Goal: Information Seeking & Learning: Learn about a topic

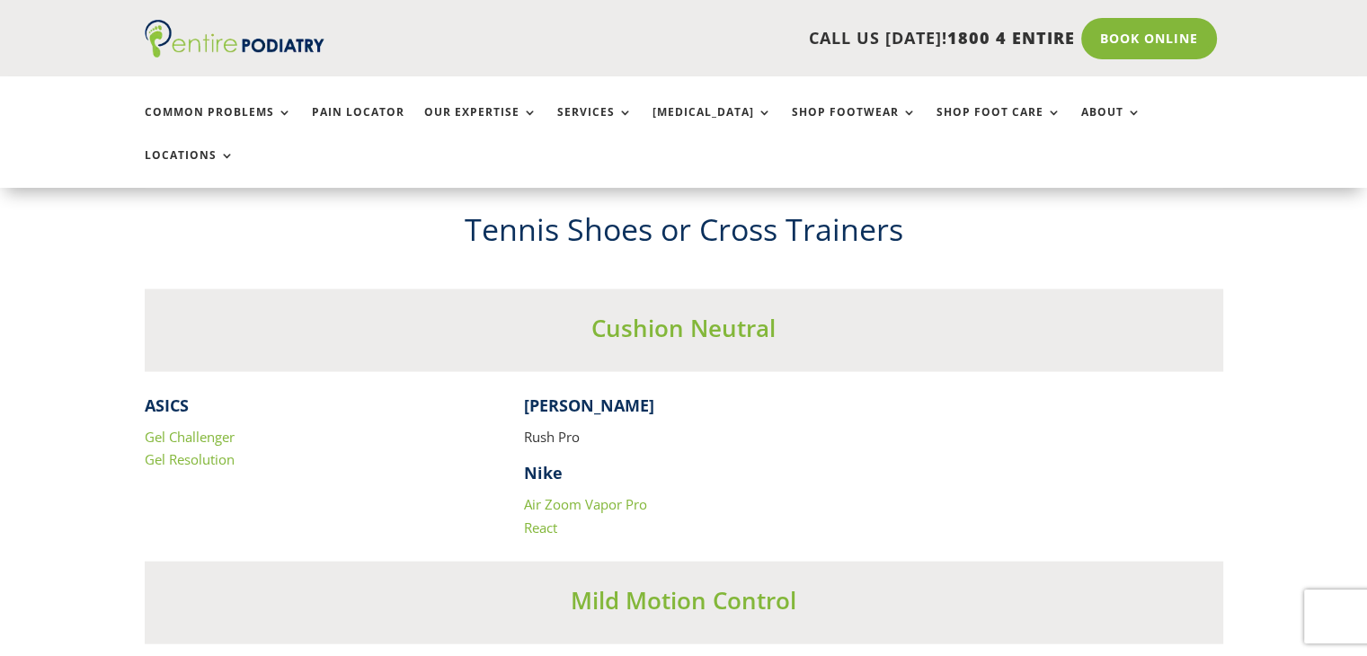
scroll to position [3560, 0]
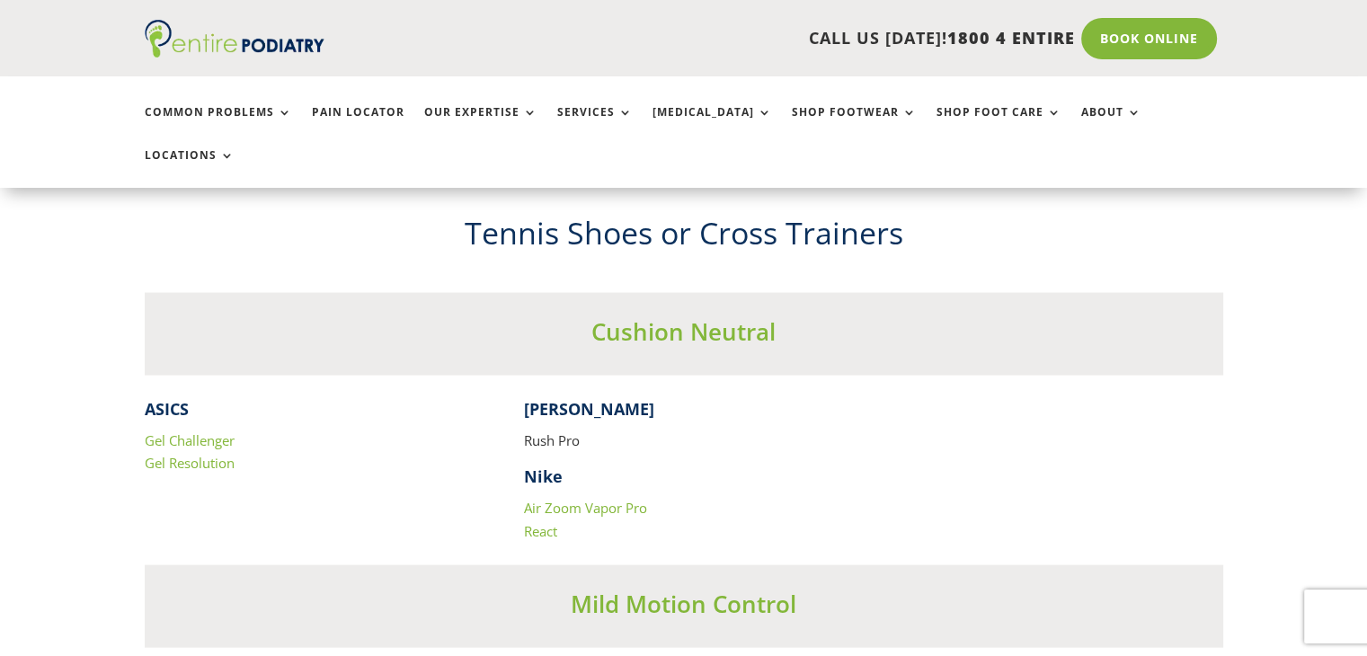
click at [176, 454] on link "Gel Resolution" at bounding box center [190, 463] width 90 height 18
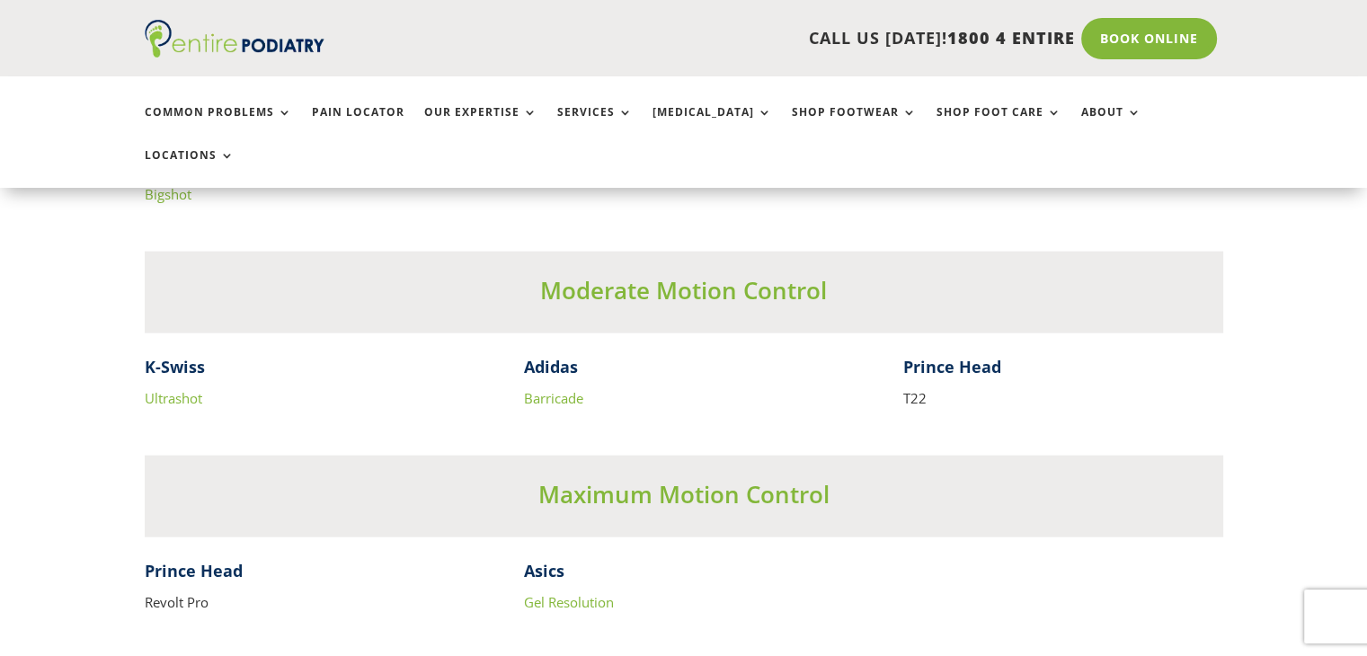
scroll to position [4227, 0]
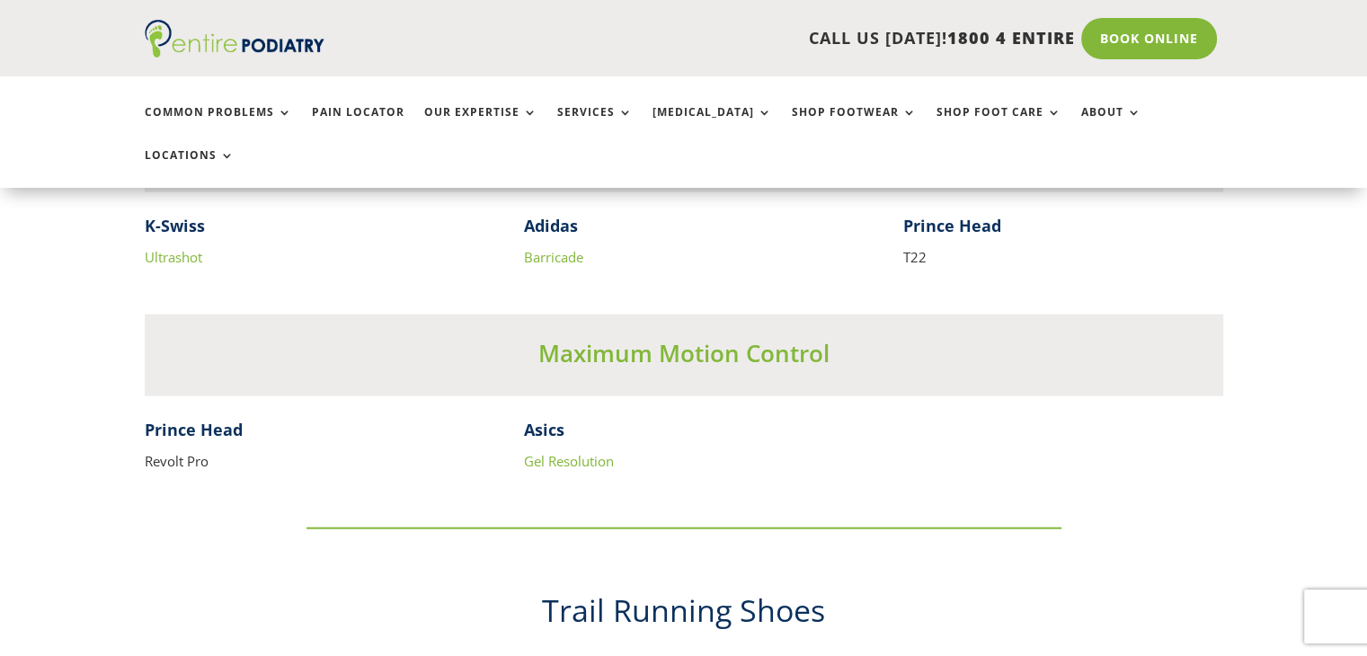
click at [531, 452] on link "Gel Resolution" at bounding box center [569, 461] width 90 height 18
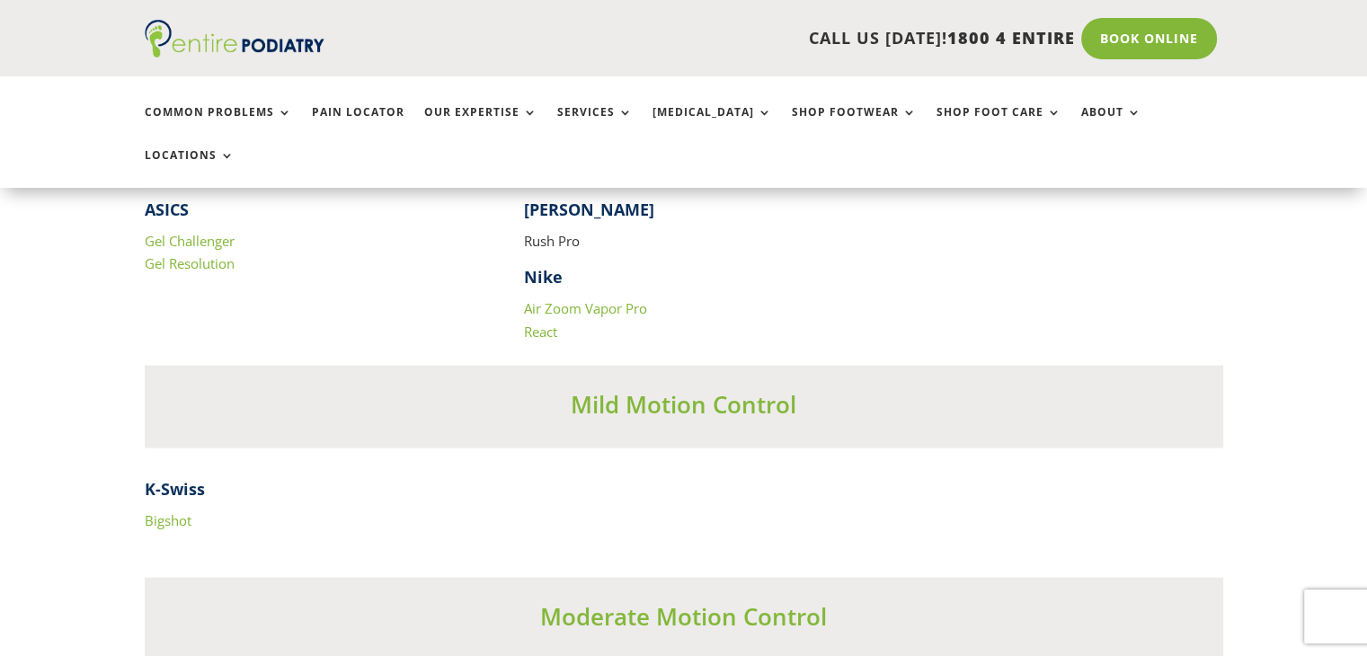
scroll to position [3729, 0]
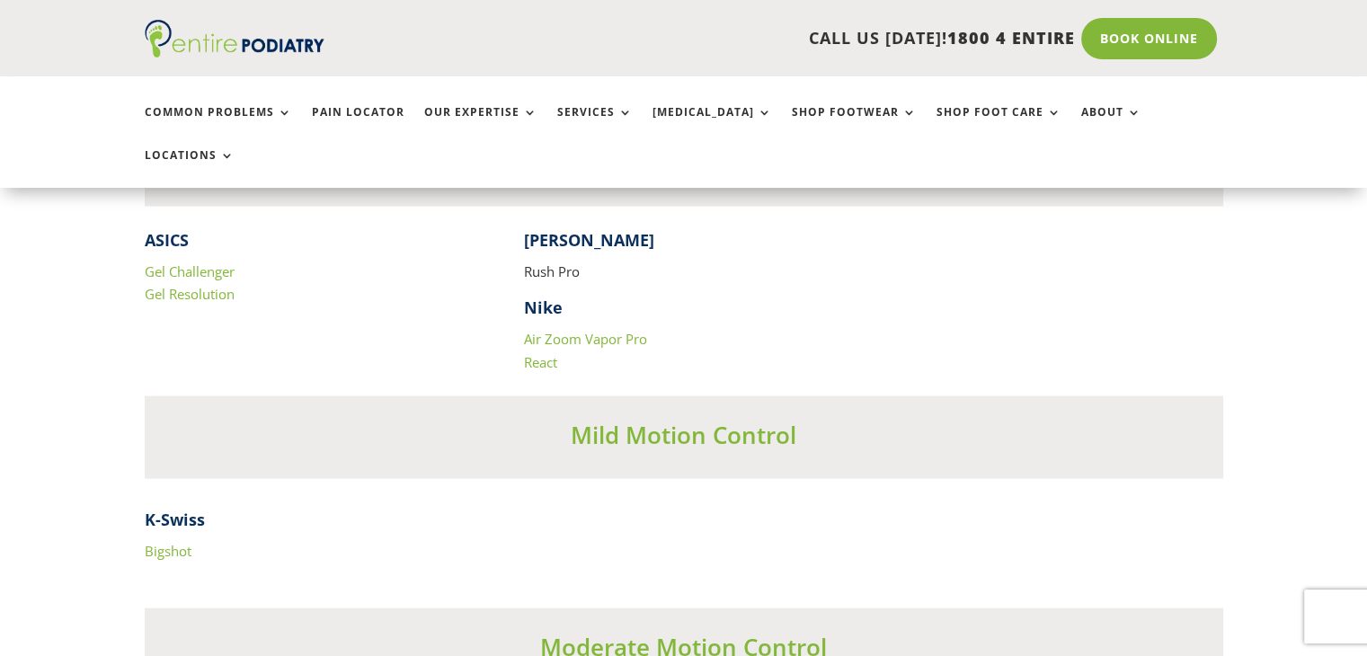
click at [198, 262] on link "Gel Challenger" at bounding box center [190, 271] width 90 height 18
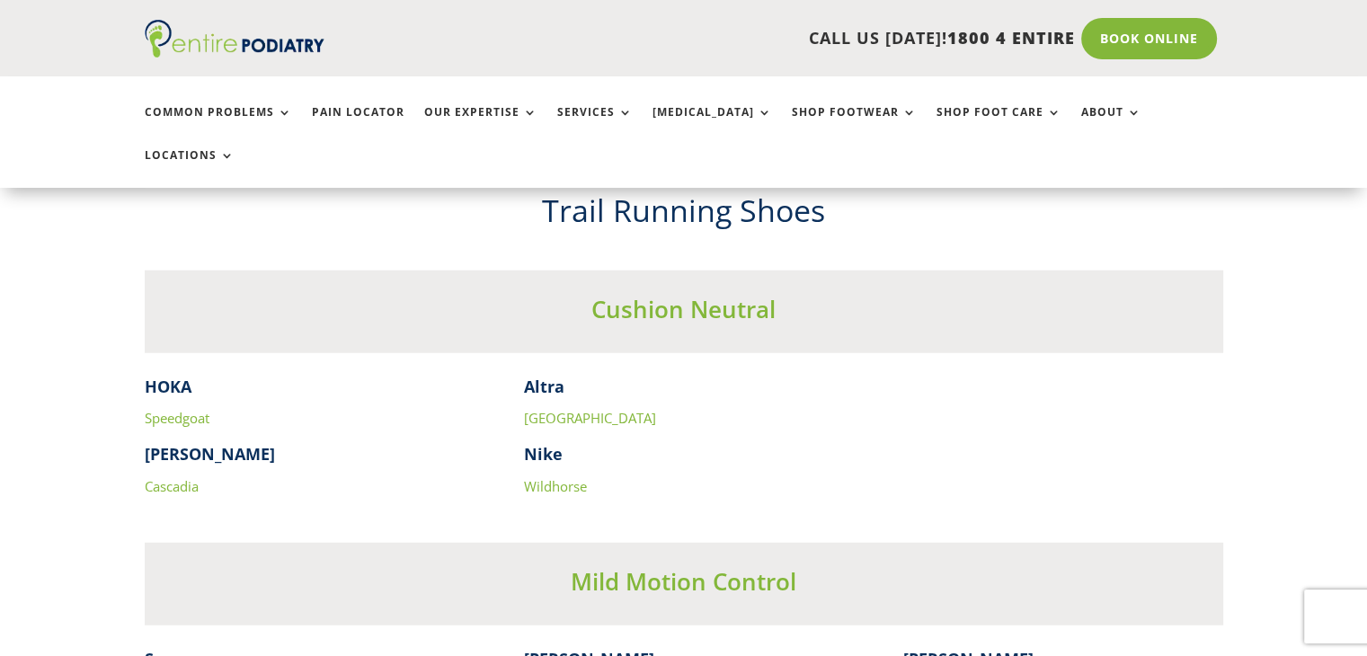
scroll to position [4627, 0]
click at [189, 408] on link "Speedgoat" at bounding box center [177, 417] width 65 height 18
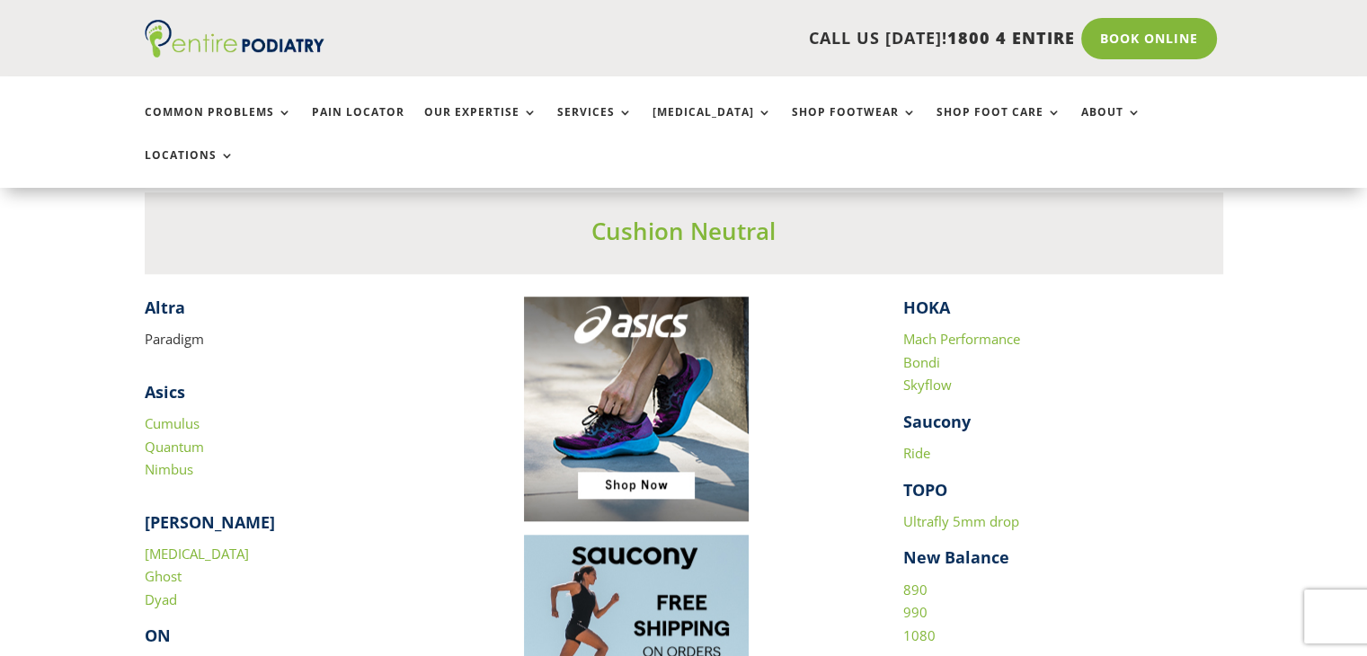
scroll to position [1803, 0]
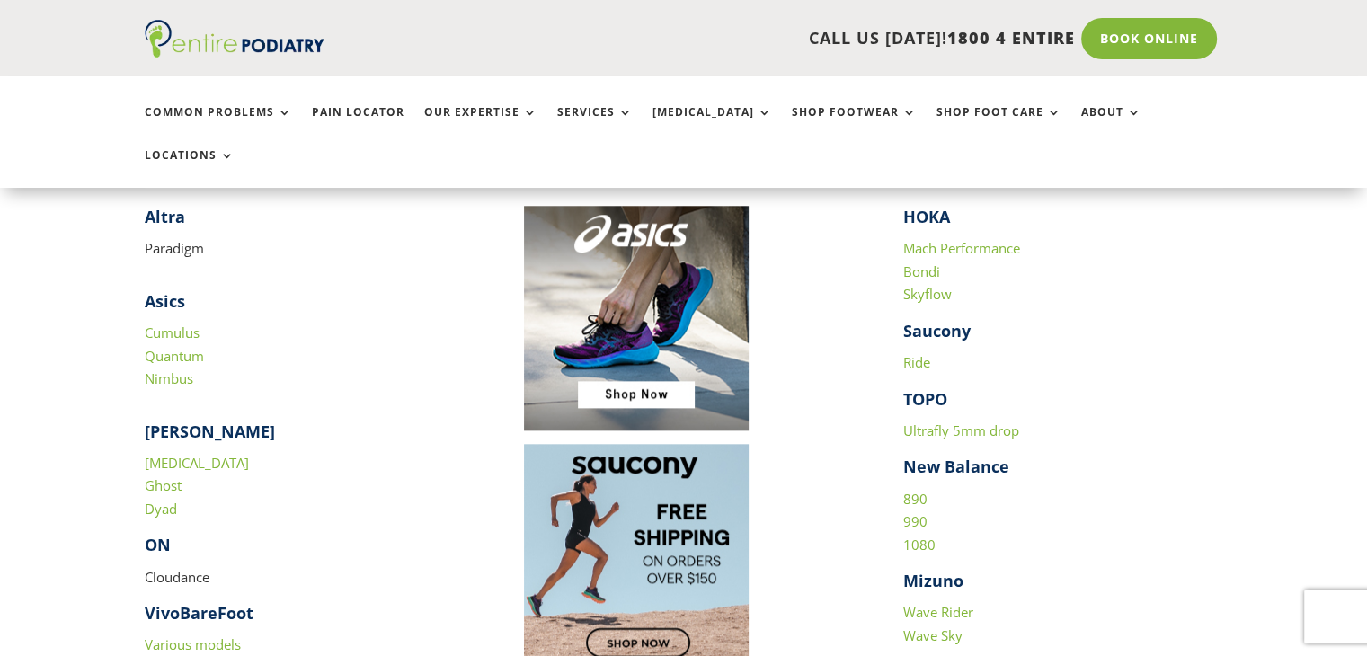
click at [185, 237] on p "Paradigm" at bounding box center [305, 248] width 320 height 23
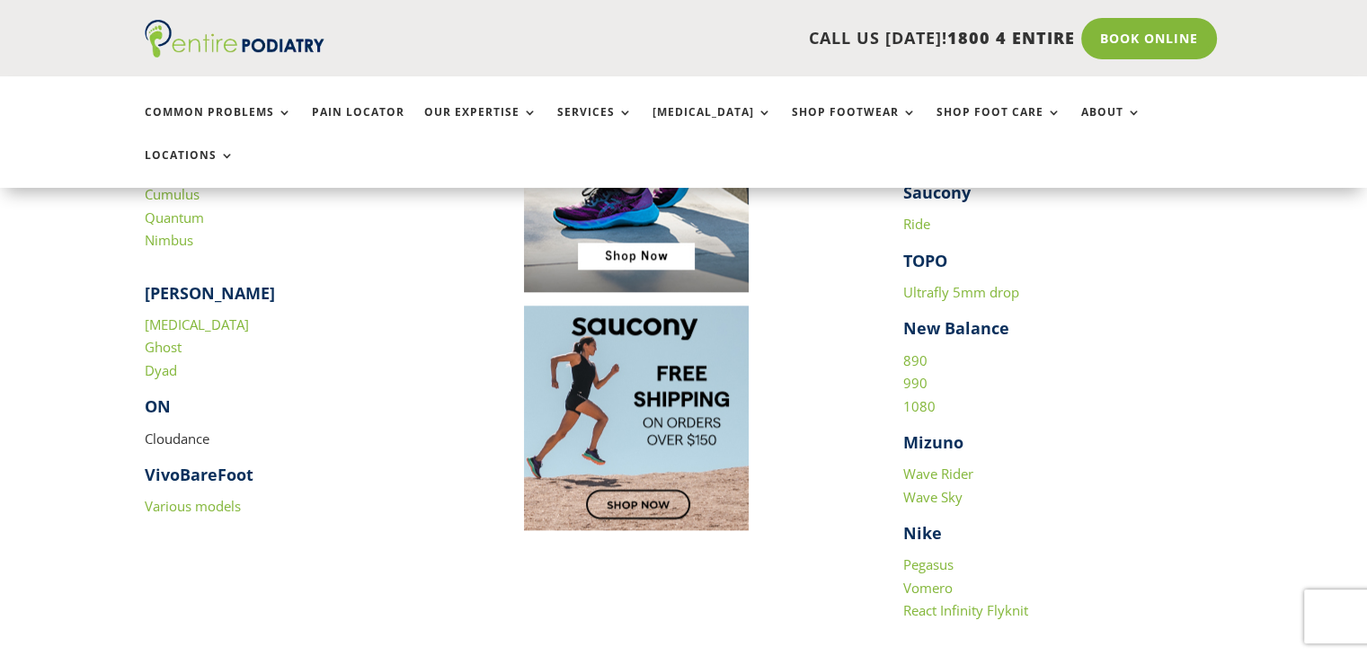
scroll to position [1964, 0]
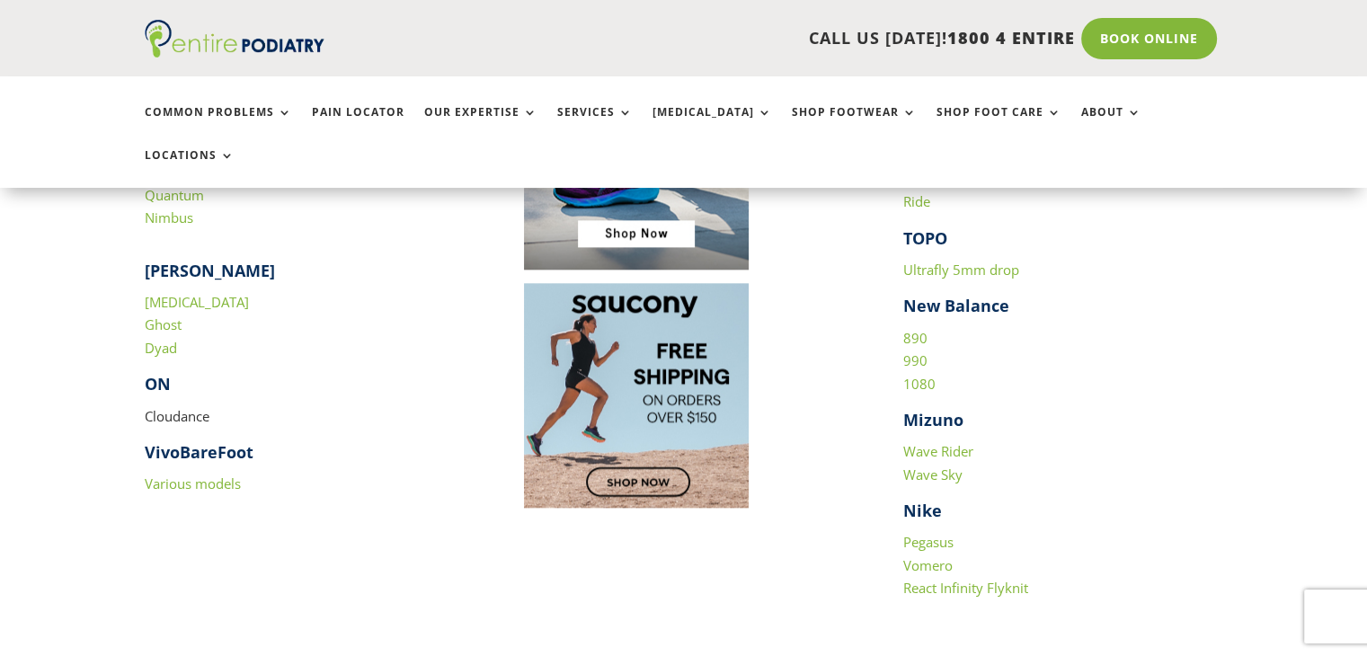
click at [938, 442] on link "Wave Rider" at bounding box center [938, 451] width 70 height 18
click at [951, 465] on link "Wave Sky" at bounding box center [932, 474] width 59 height 18
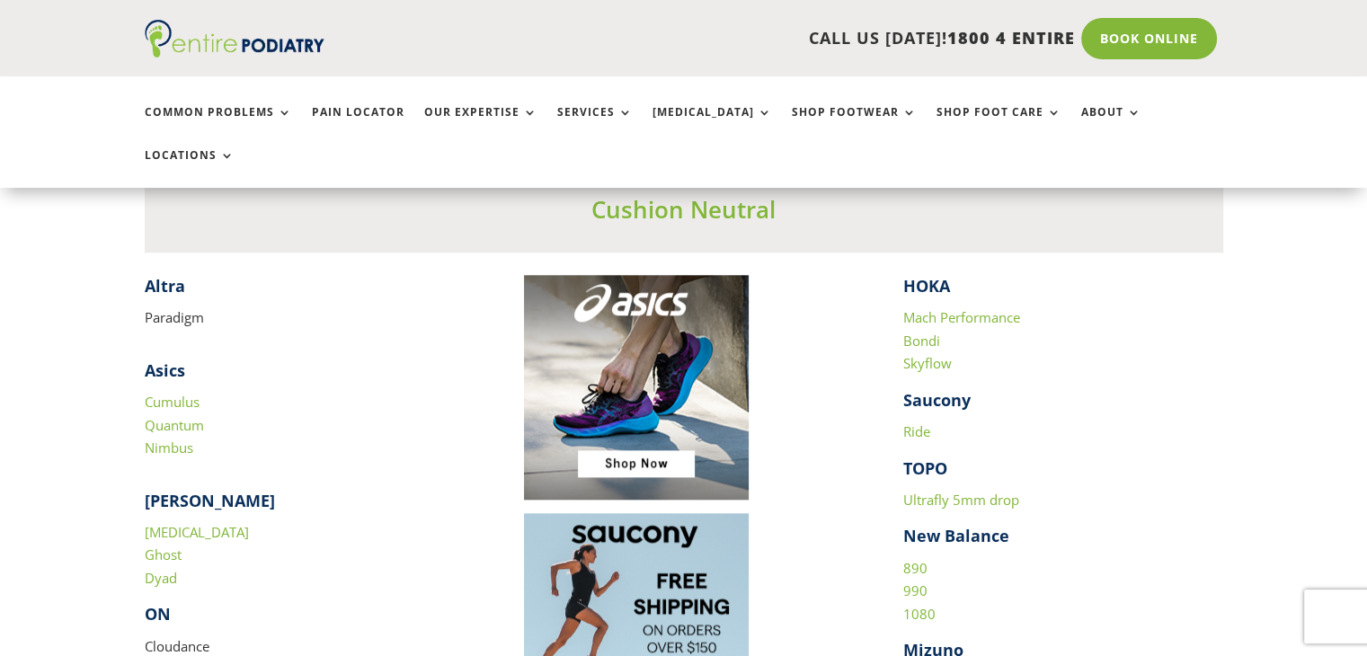
scroll to position [1783, 0]
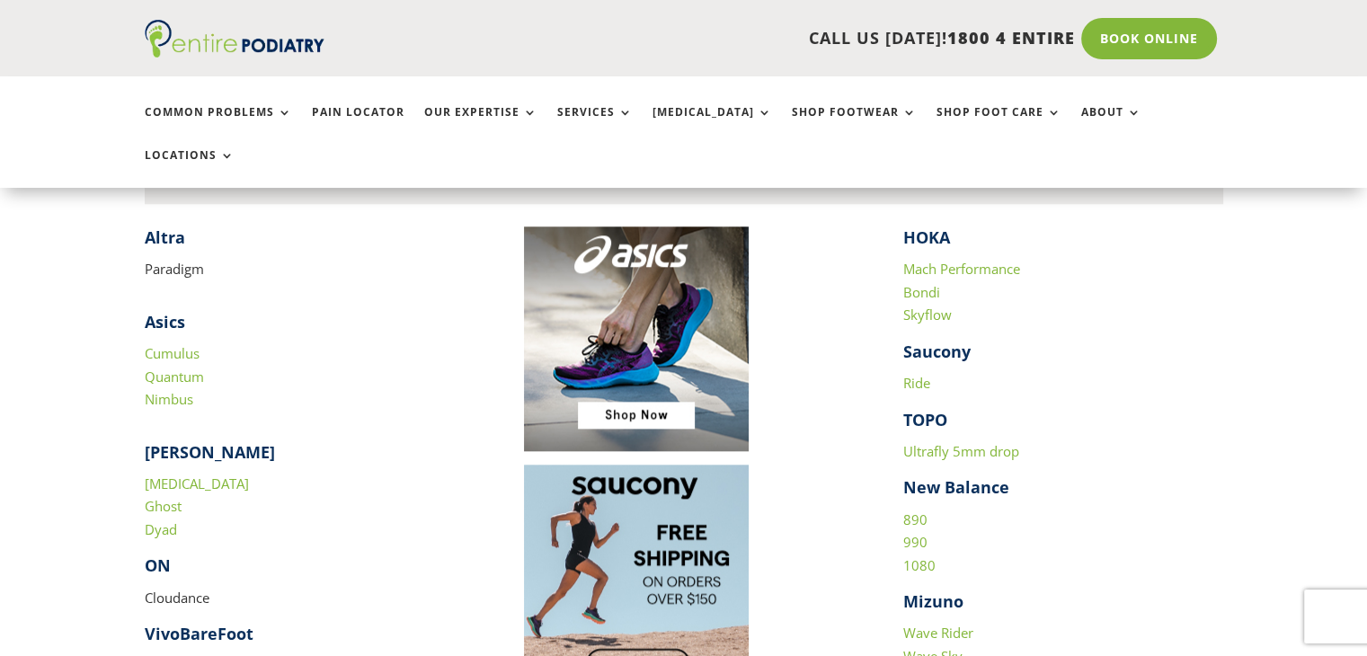
click at [904, 374] on link "Ride" at bounding box center [916, 383] width 27 height 18
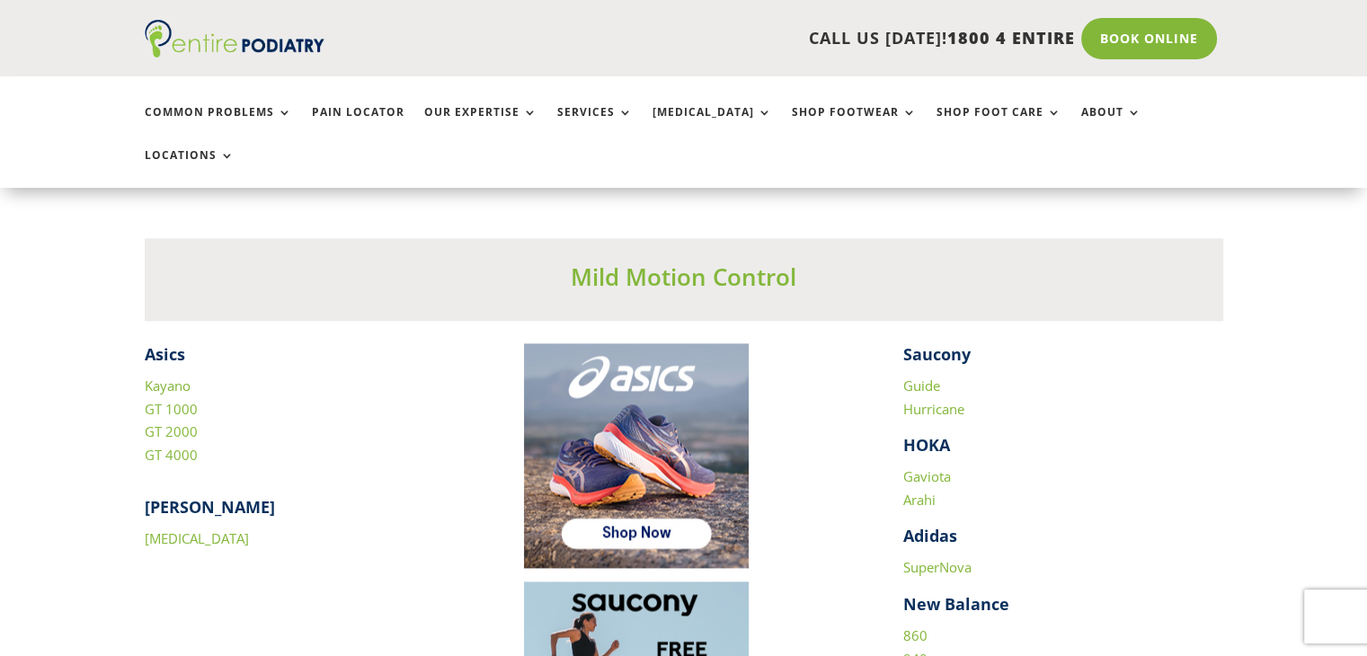
scroll to position [2408, 0]
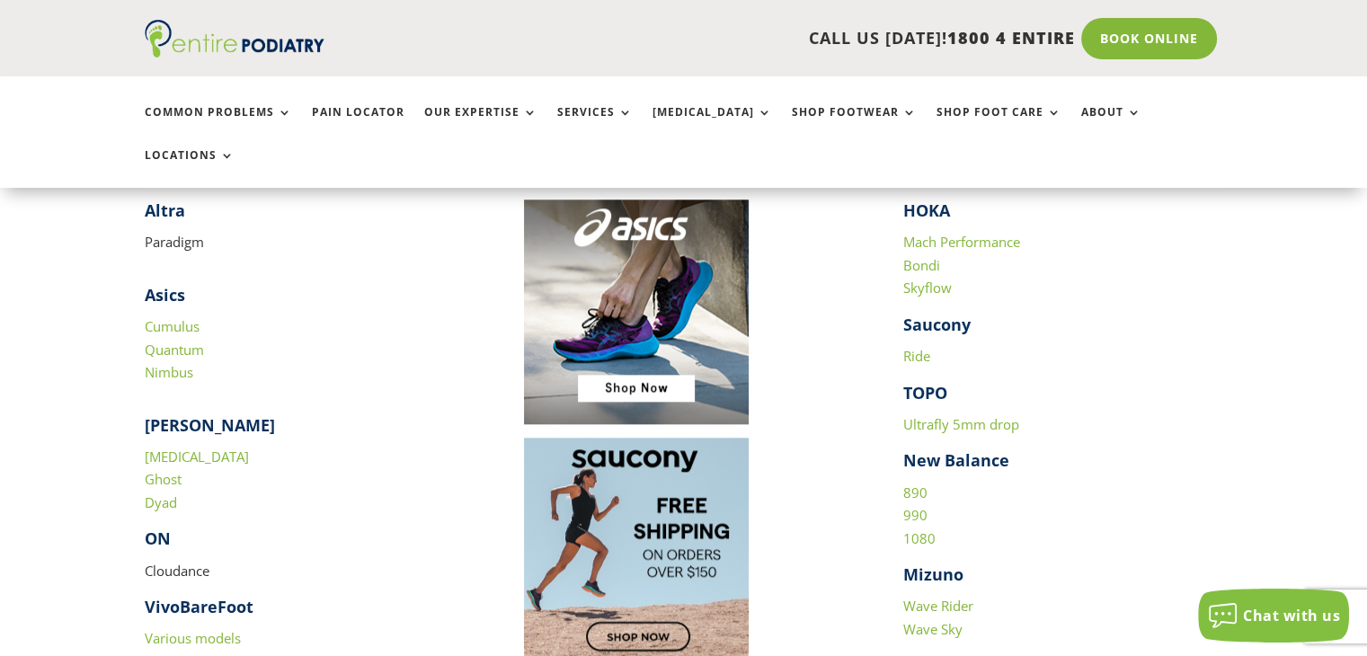
scroll to position [1802, 0]
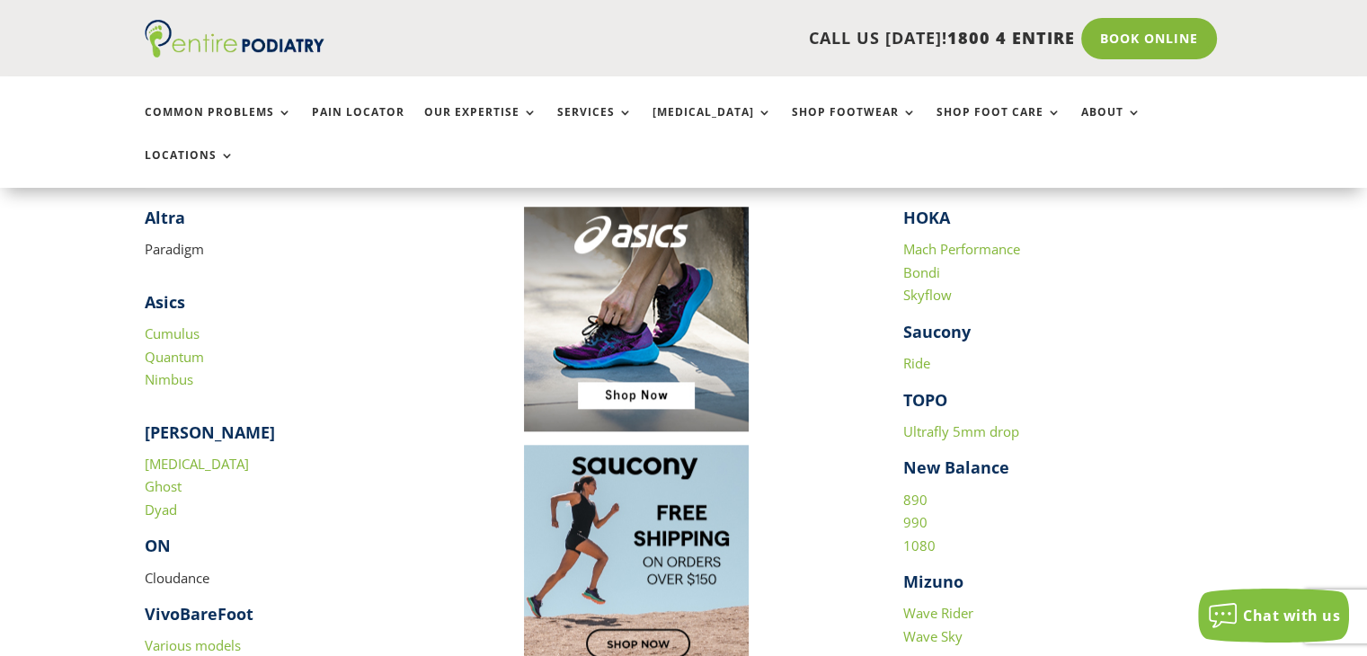
click at [916, 422] on link "Ultrafly 5mm drop" at bounding box center [961, 431] width 116 height 18
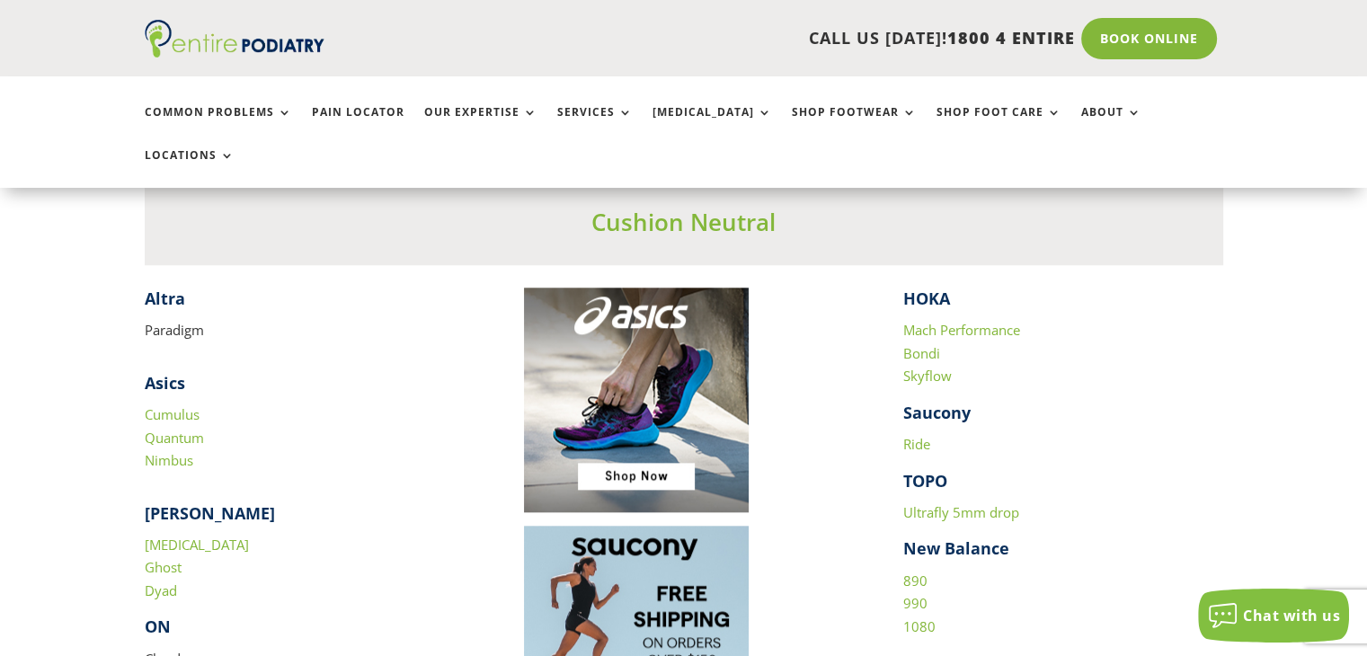
scroll to position [1722, 0]
click at [176, 535] on link "[MEDICAL_DATA]" at bounding box center [197, 544] width 104 height 18
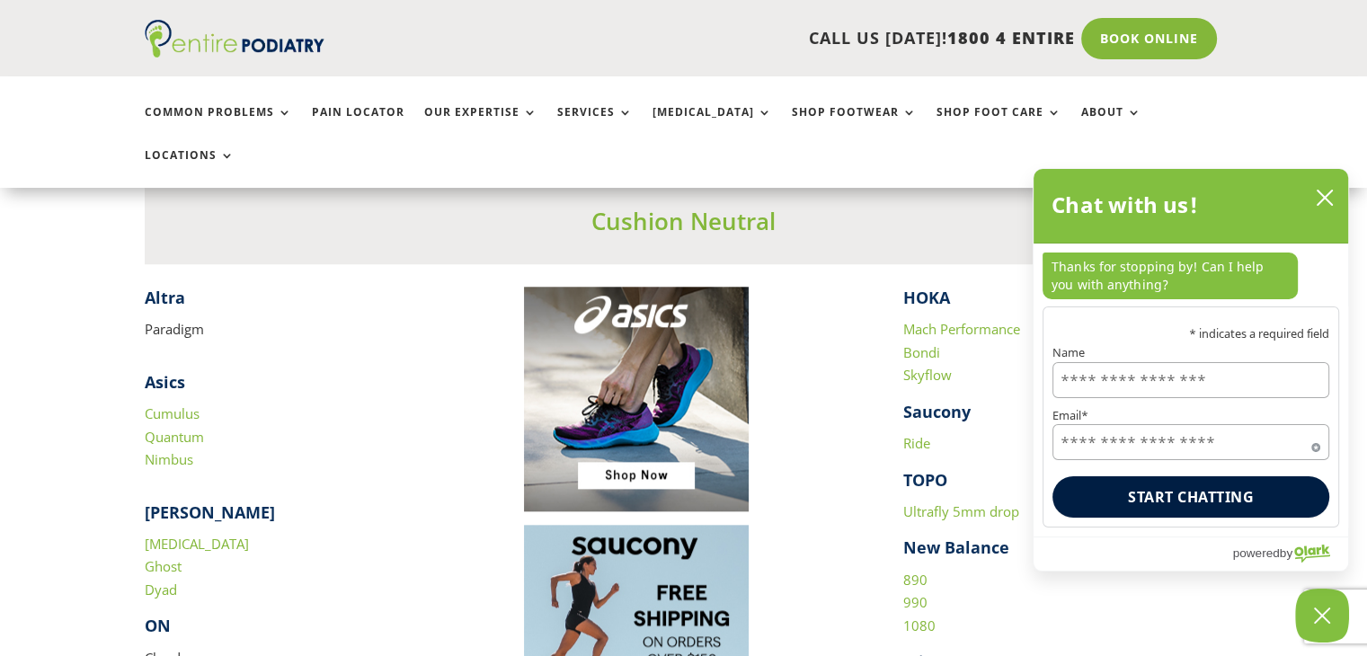
scroll to position [1732, 0]
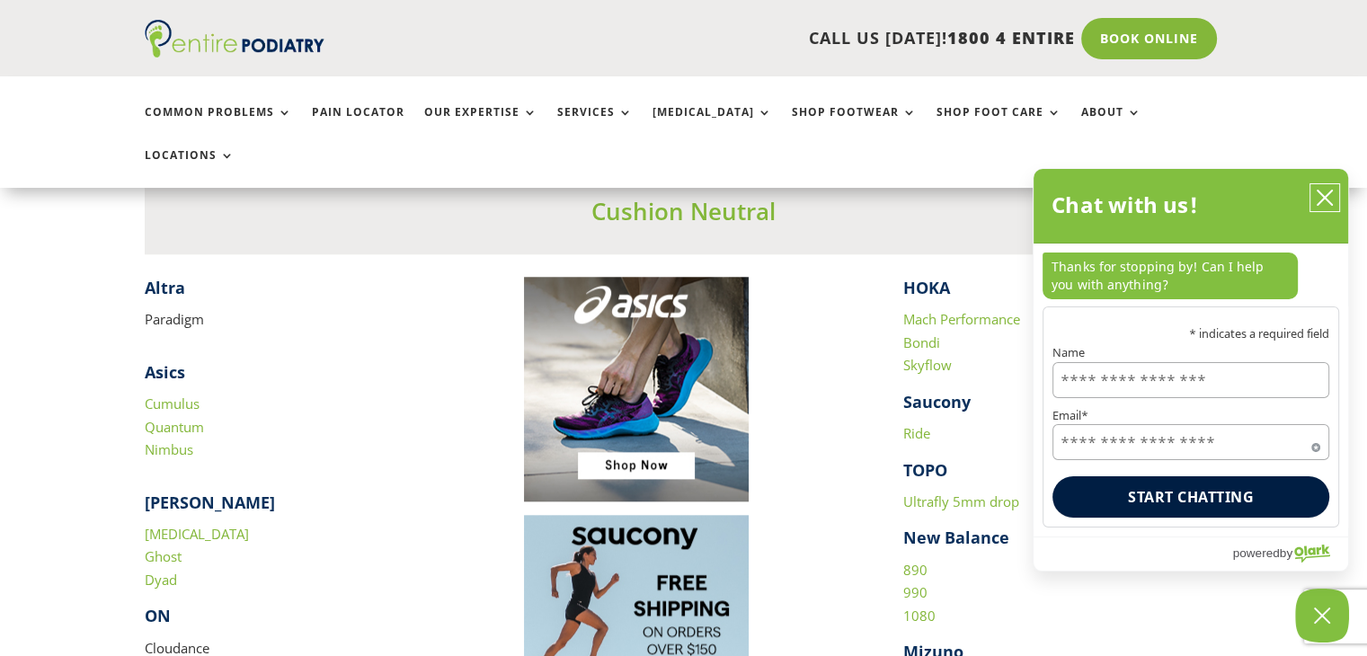
click at [1326, 206] on icon "close chatbox" at bounding box center [1324, 198] width 18 height 18
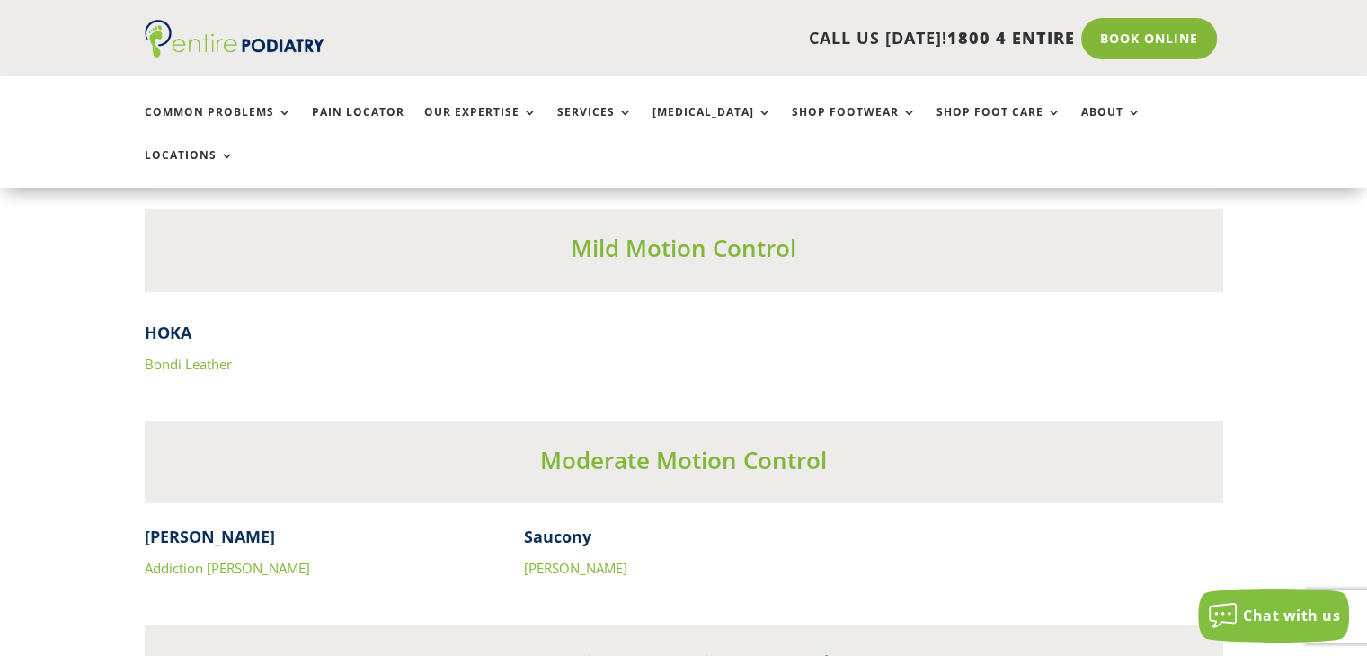
scroll to position [5608, 0]
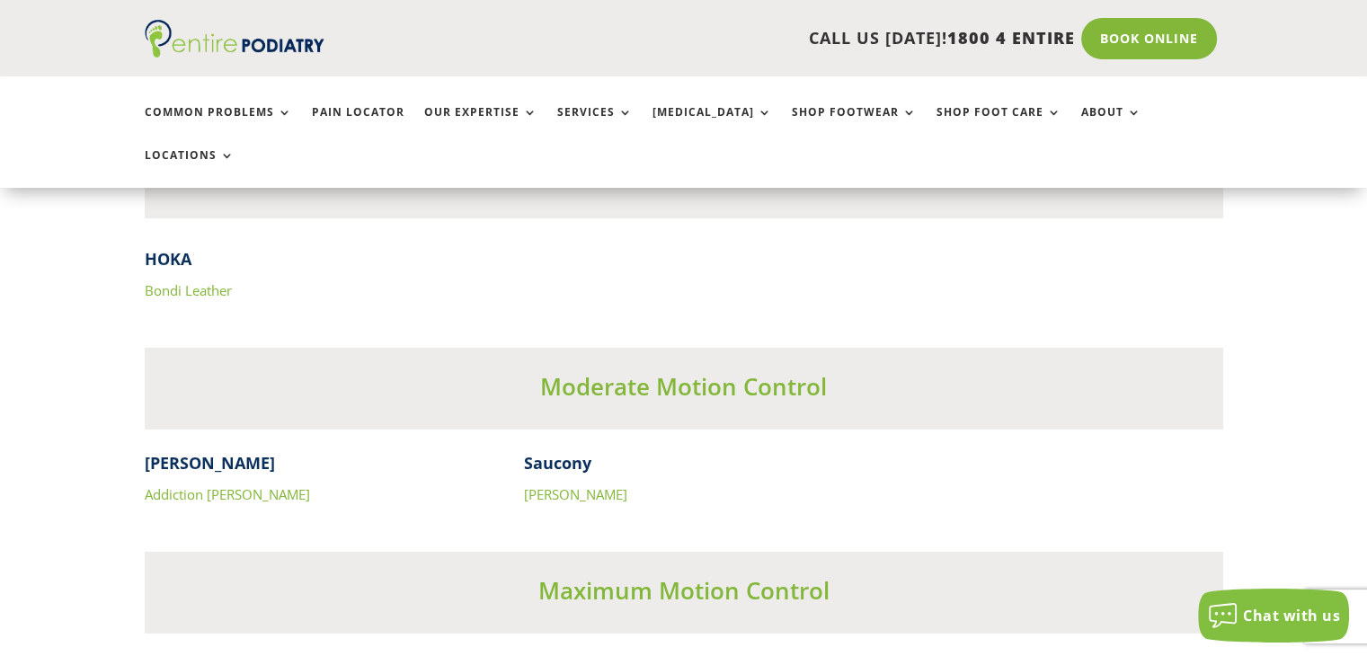
click at [221, 485] on link "Addiction [PERSON_NAME]" at bounding box center [227, 494] width 165 height 18
click at [571, 485] on link "[PERSON_NAME]" at bounding box center [575, 494] width 103 height 18
click at [189, 281] on link "Bondi Leather" at bounding box center [188, 290] width 87 height 18
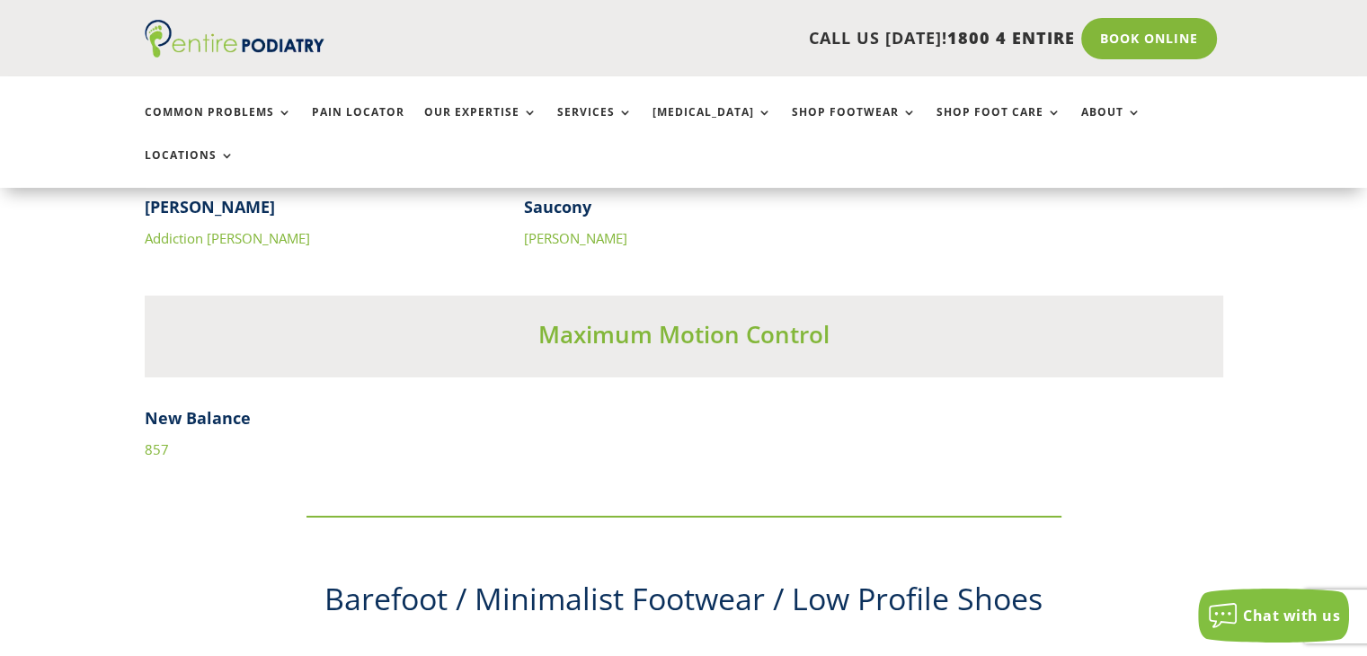
click at [155, 440] on link "857" at bounding box center [157, 449] width 24 height 18
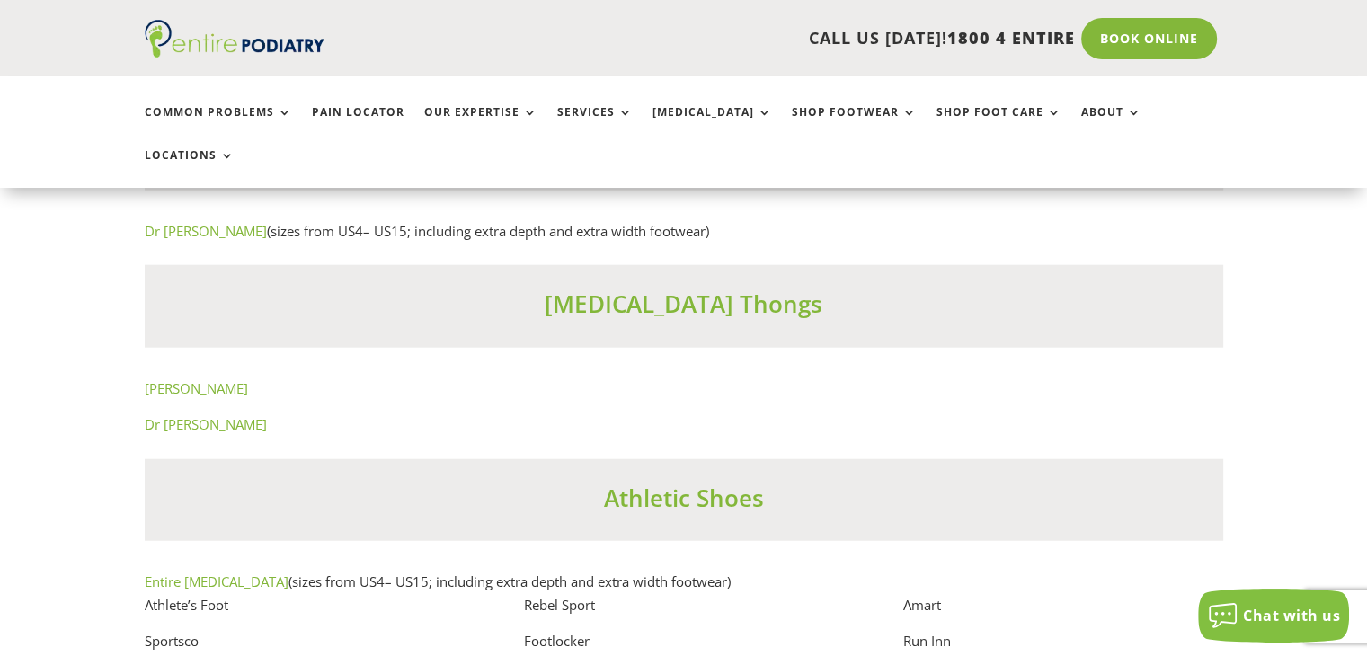
scroll to position [11195, 0]
